Goal: Information Seeking & Learning: Learn about a topic

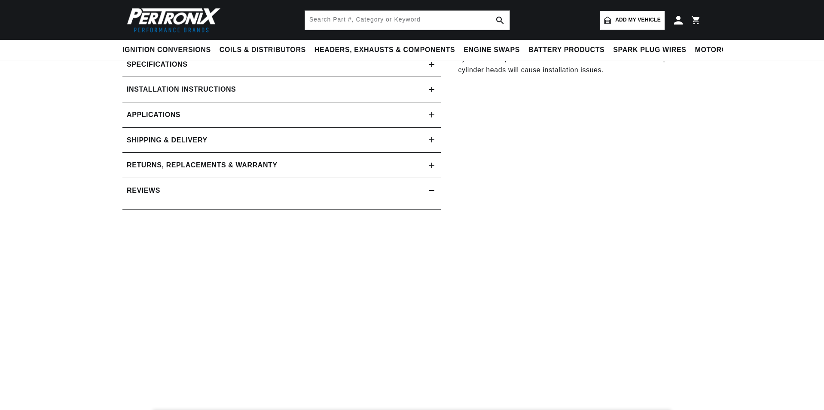
scroll to position [258, 0]
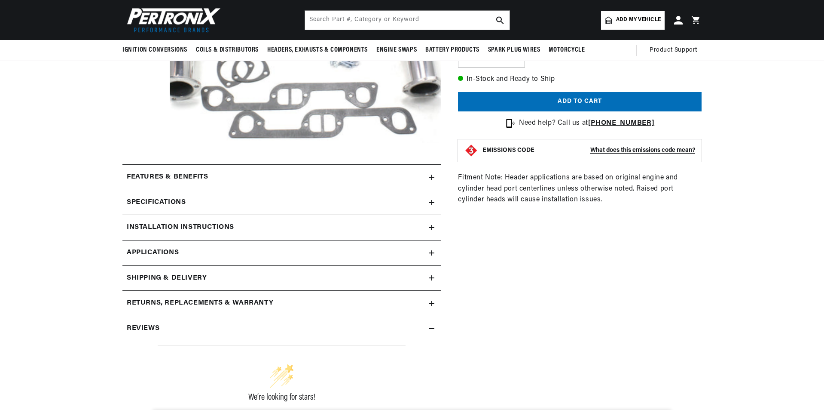
click at [425, 178] on div "Features & Benefits" at bounding box center [275, 176] width 307 height 11
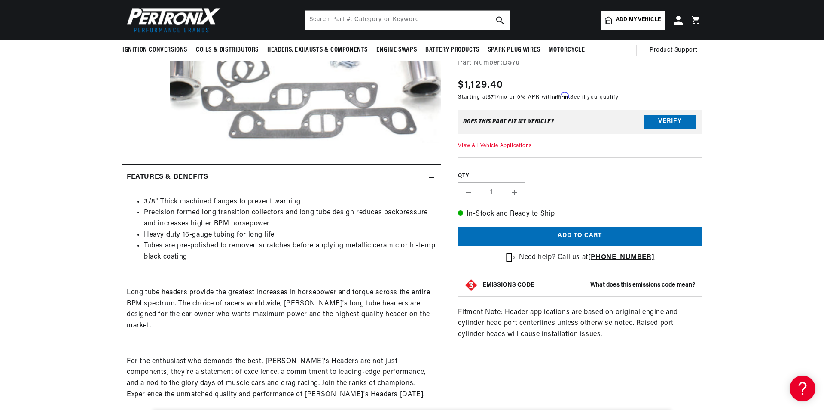
scroll to position [0, 0]
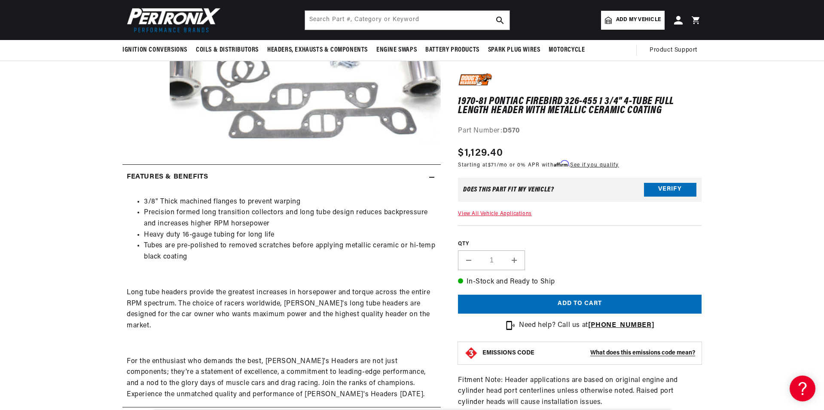
click at [432, 178] on icon at bounding box center [431, 177] width 5 height 5
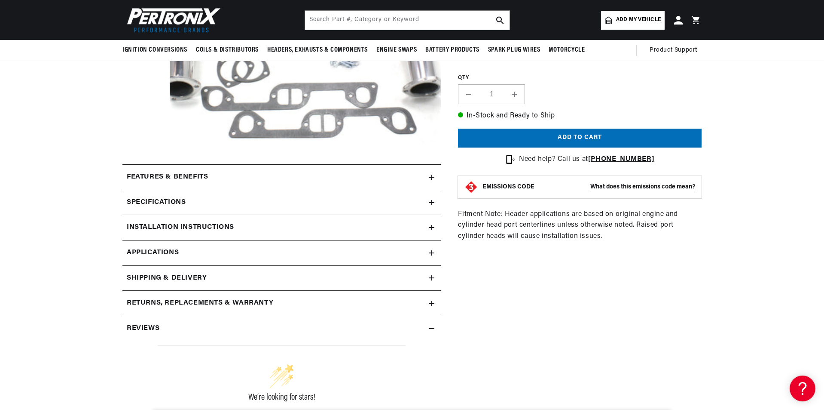
scroll to position [0, 260]
click at [426, 208] on div "Specifications" at bounding box center [275, 202] width 307 height 11
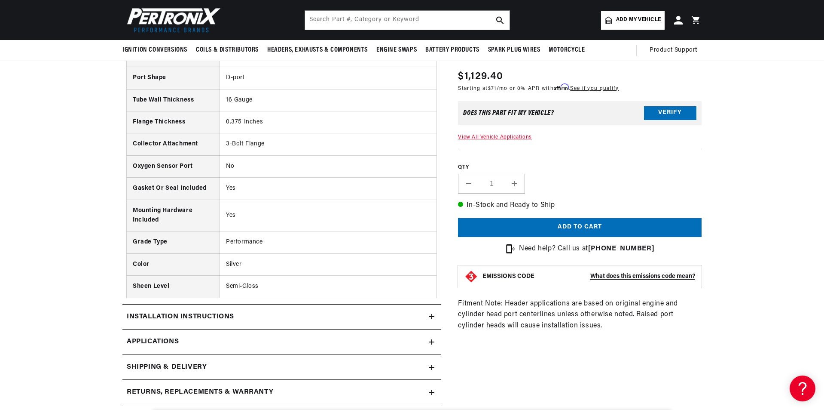
scroll to position [344, 0]
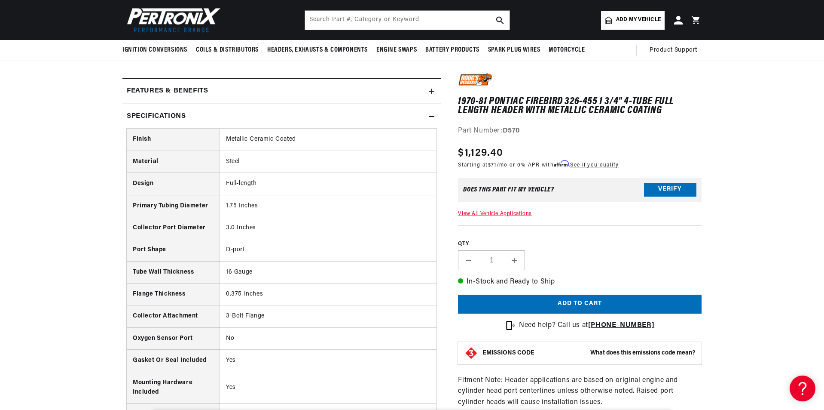
click at [431, 116] on icon at bounding box center [431, 116] width 5 height 0
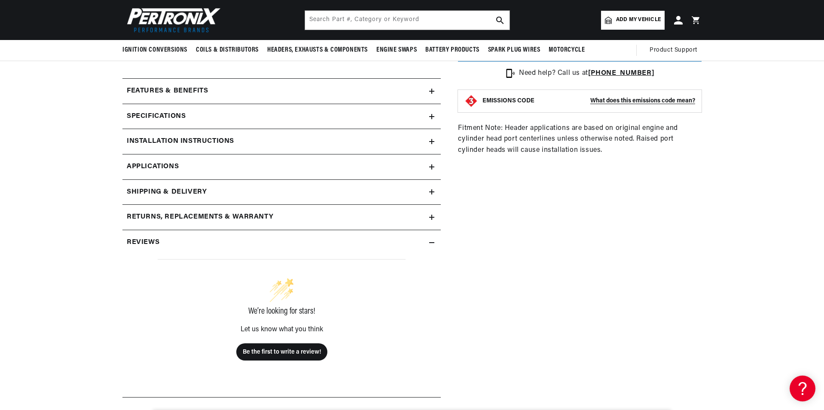
click at [425, 138] on div "Installation instructions" at bounding box center [275, 141] width 307 height 11
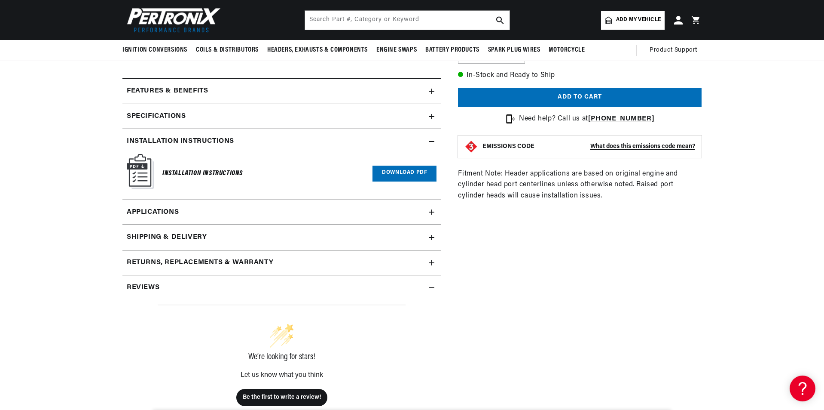
click at [425, 138] on div "Installation instructions" at bounding box center [275, 141] width 307 height 11
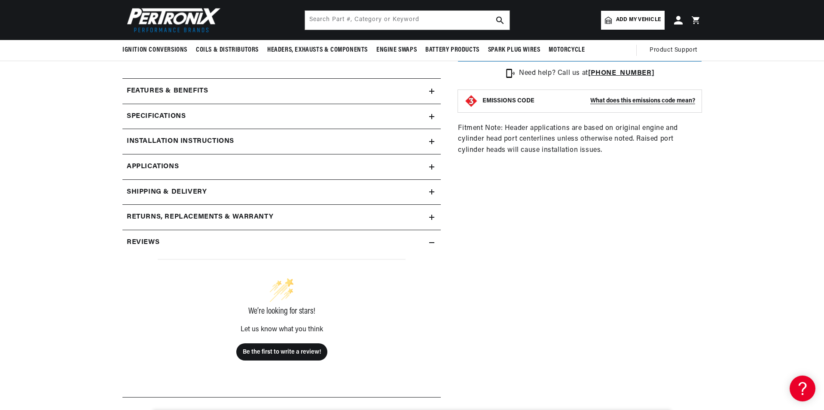
click at [423, 166] on link "Applications" at bounding box center [281, 166] width 318 height 25
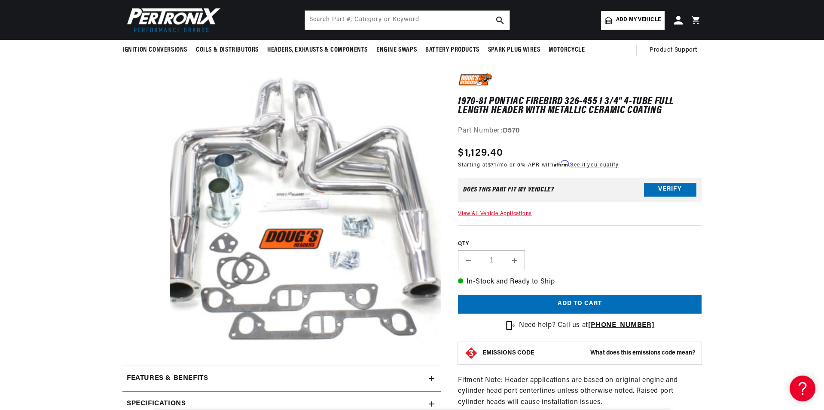
scroll to position [0, 260]
click at [511, 211] on div "1970-81 Pontiac Firebird 326-455 1 3/4" 4-Tube Full Length Header with Metallic…" at bounding box center [580, 243] width 244 height 341
click at [511, 212] on link "View All Vehicle Applications" at bounding box center [494, 213] width 73 height 5
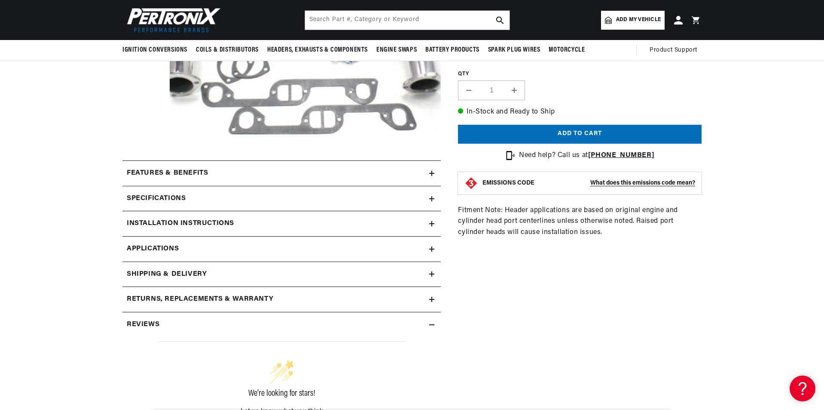
scroll to position [229, 0]
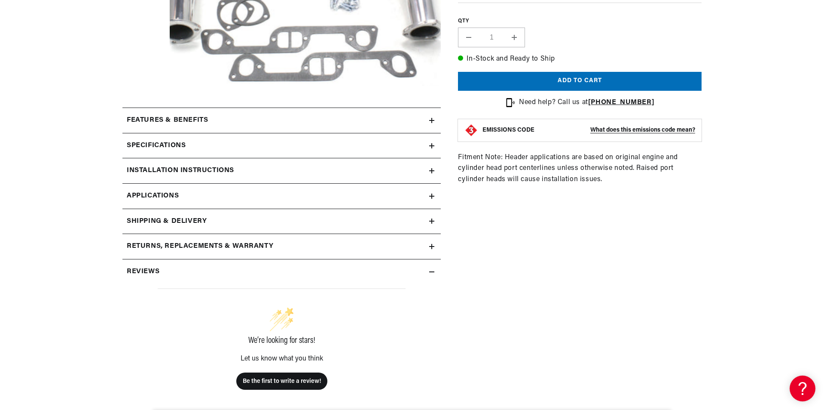
click at [221, 152] on summary "Specifications" at bounding box center [281, 145] width 318 height 25
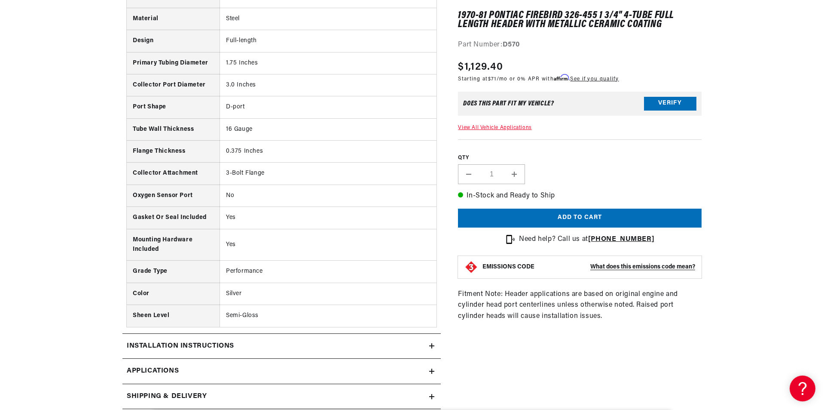
scroll to position [0, 0]
